Goal: Task Accomplishment & Management: Manage account settings

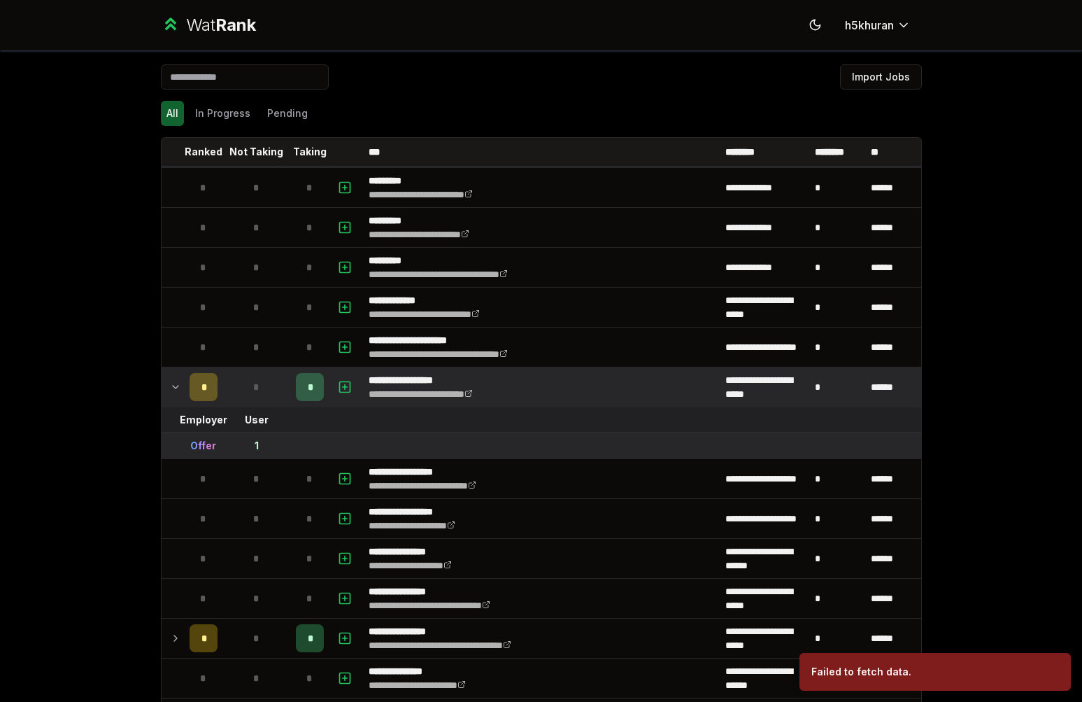
scroll to position [1893, 0]
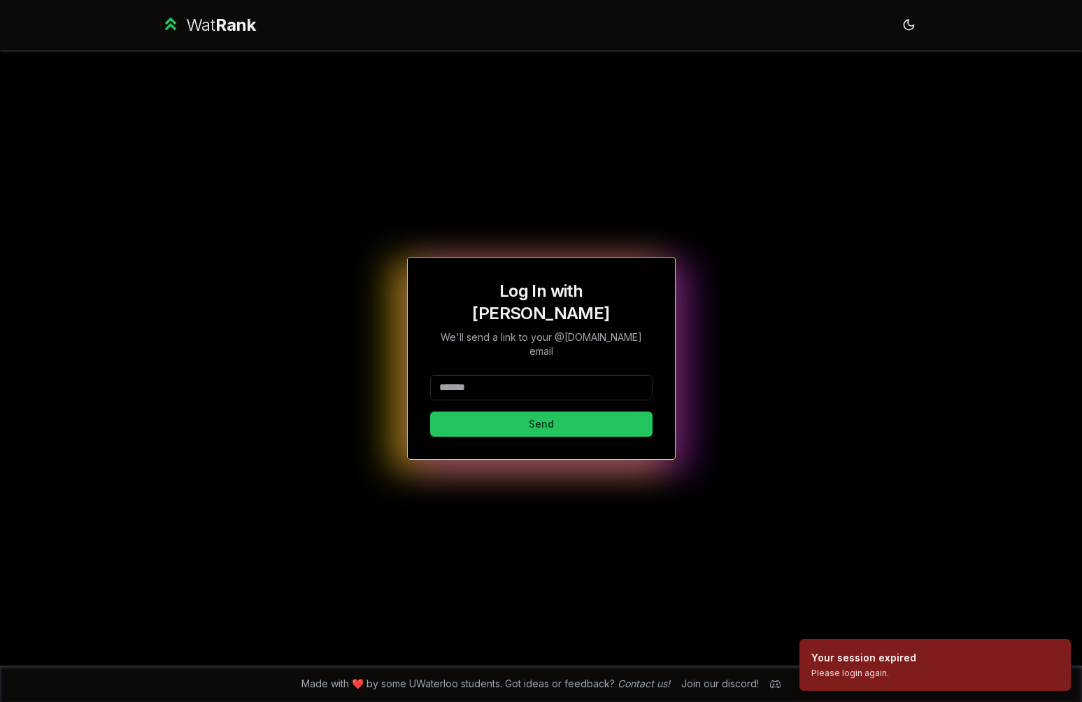
click at [504, 376] on input at bounding box center [541, 387] width 222 height 25
type input "********"
click at [483, 415] on button "Send" at bounding box center [541, 423] width 222 height 25
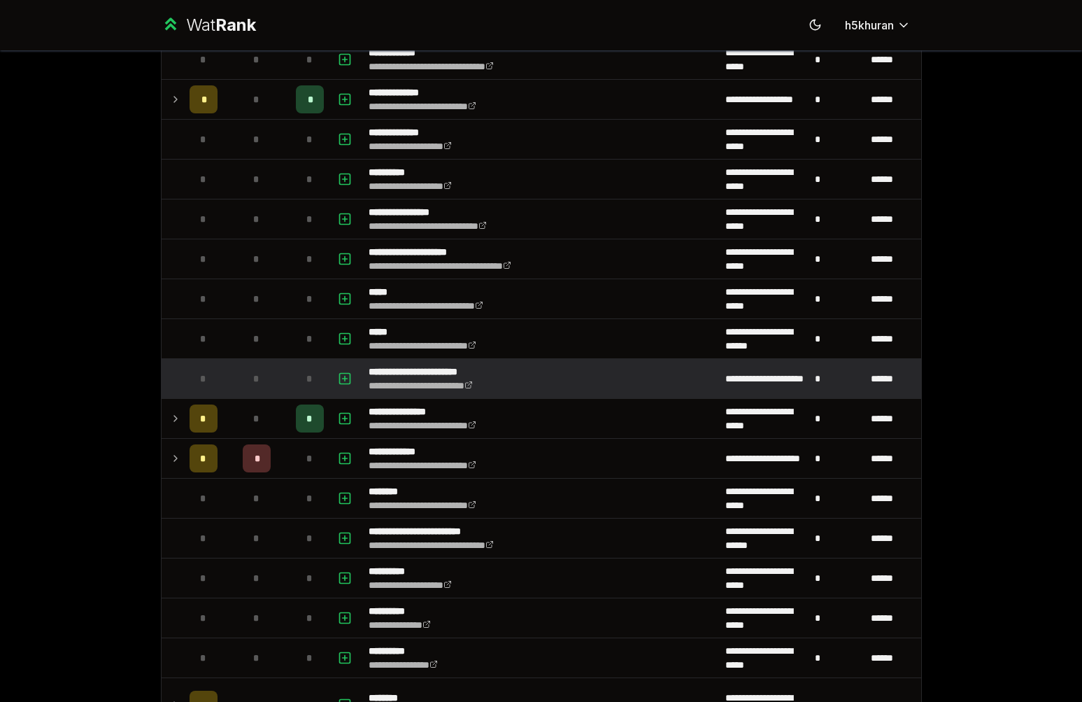
scroll to position [790, 0]
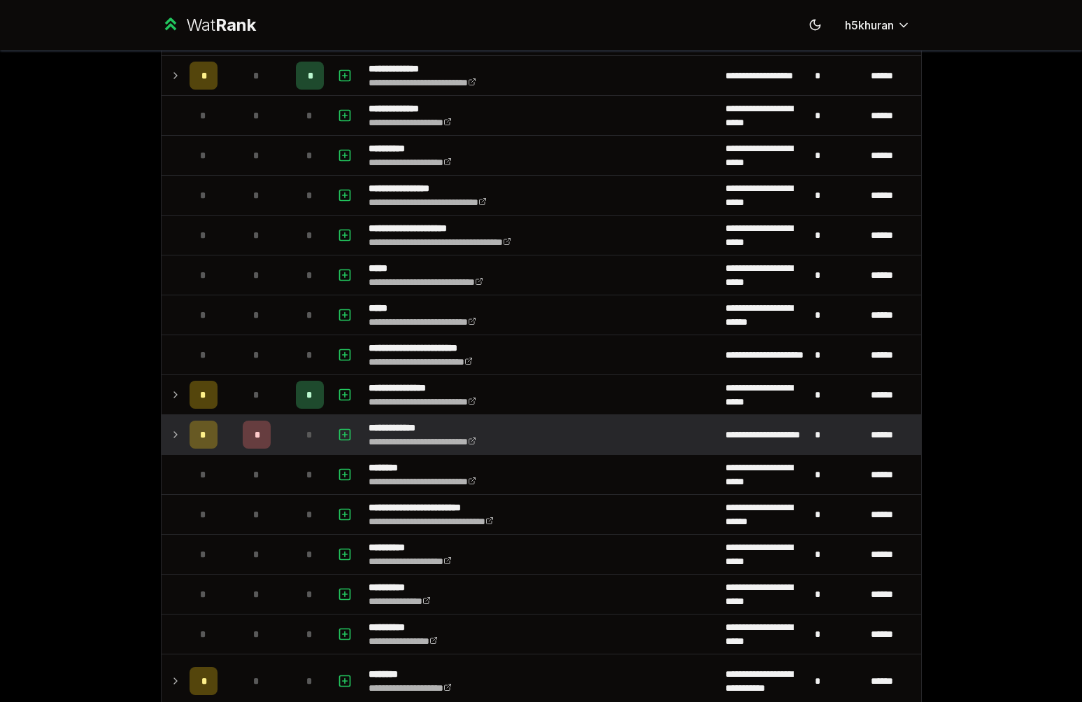
click at [243, 443] on div "*" at bounding box center [257, 434] width 28 height 28
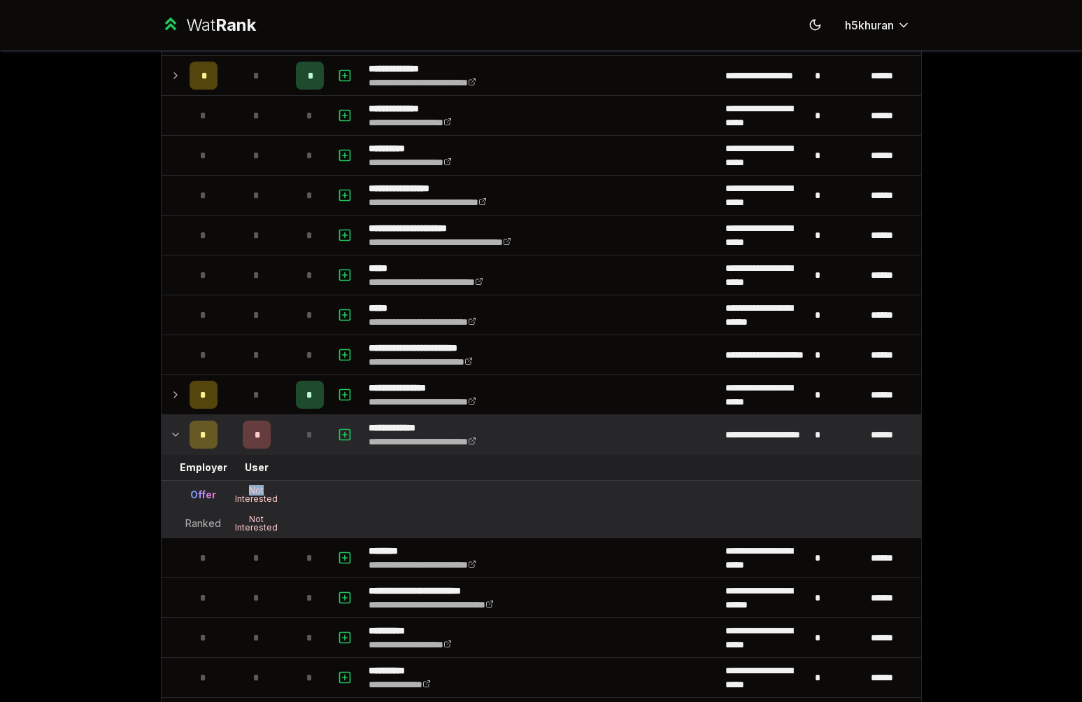
drag, startPoint x: 239, startPoint y: 490, endPoint x: 274, endPoint y: 491, distance: 35.0
click at [274, 491] on div "Not Interested" at bounding box center [257, 494] width 56 height 17
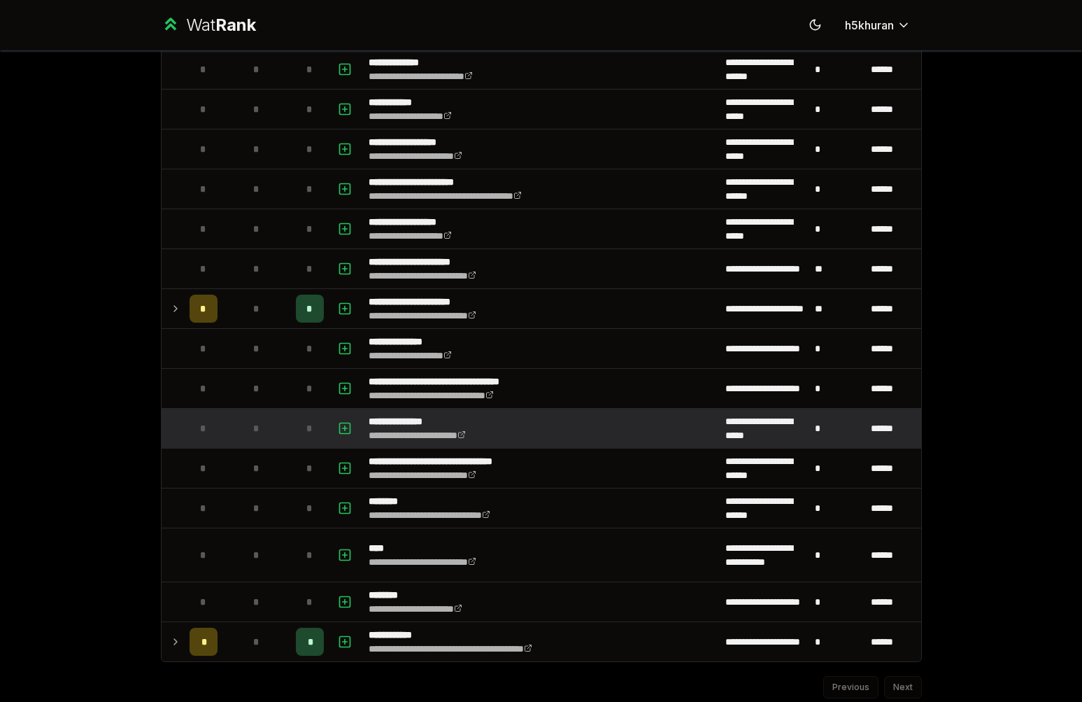
scroll to position [1925, 0]
